Goal: Find specific page/section

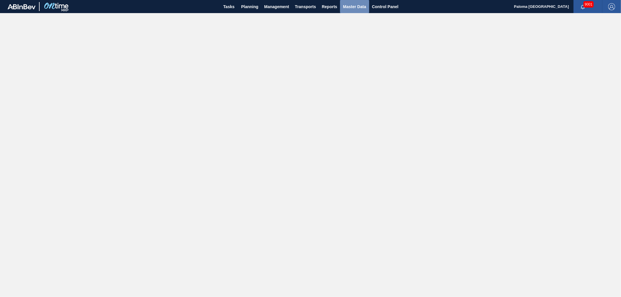
click at [344, 6] on span "Master Data" at bounding box center [354, 6] width 23 height 7
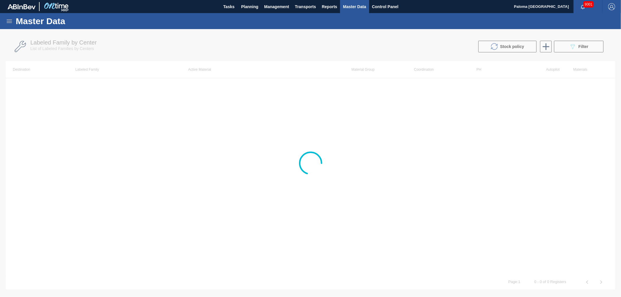
click at [10, 20] on icon at bounding box center [9, 21] width 7 height 7
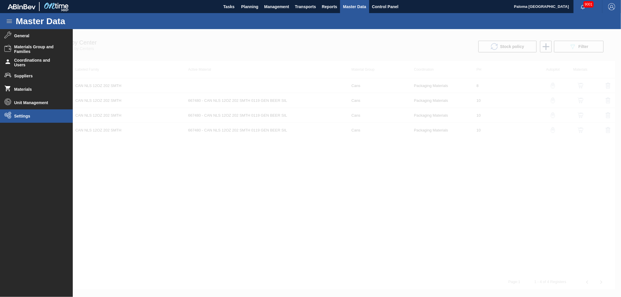
click at [23, 118] on li "Settings" at bounding box center [36, 115] width 73 height 13
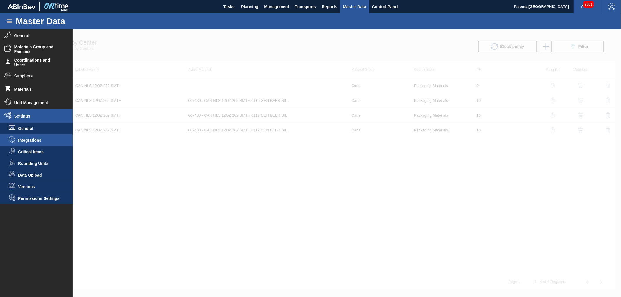
click at [44, 141] on span "Integrations" at bounding box center [40, 140] width 45 height 5
